Goal: Navigation & Orientation: Find specific page/section

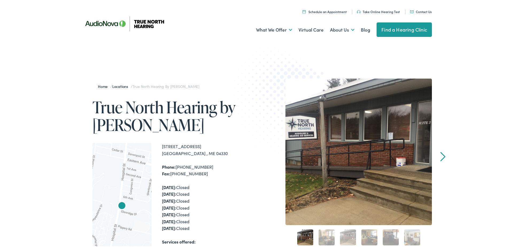
click at [124, 84] on link "Locations" at bounding box center [121, 85] width 18 height 5
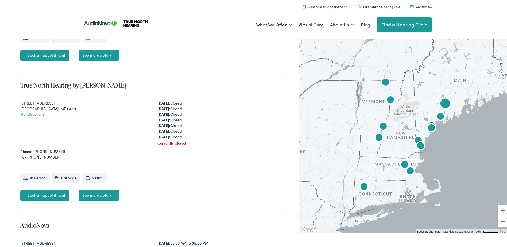
scroll to position [240, 0]
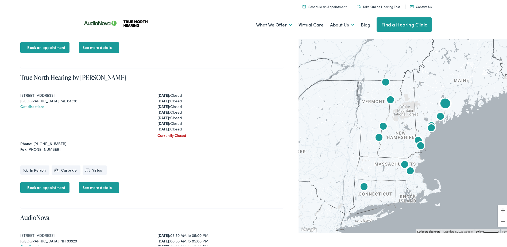
click at [100, 188] on link "See more details" at bounding box center [99, 186] width 40 height 11
